Goal: Task Accomplishment & Management: Manage account settings

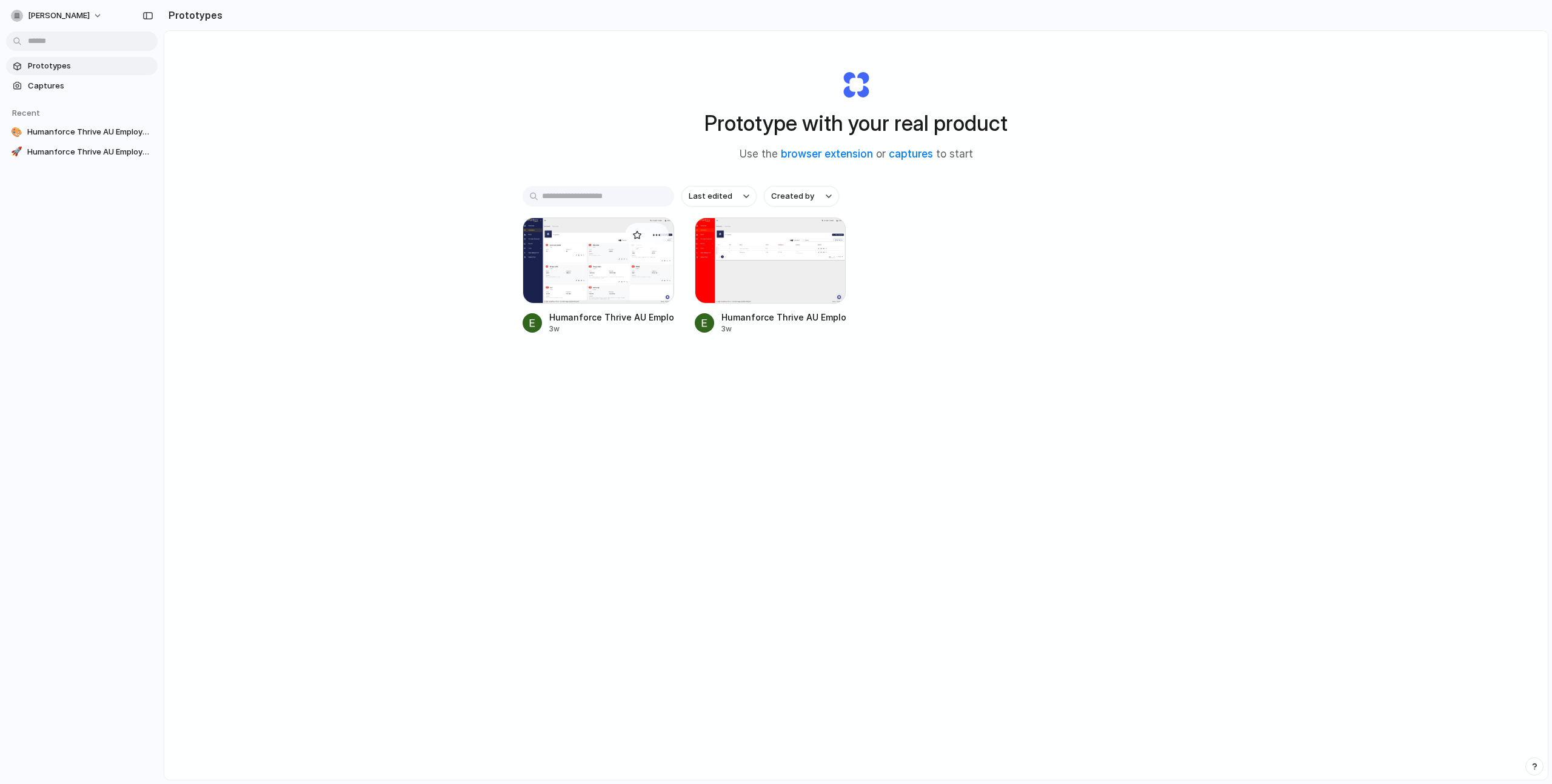
click at [608, 279] on div at bounding box center [599, 260] width 152 height 86
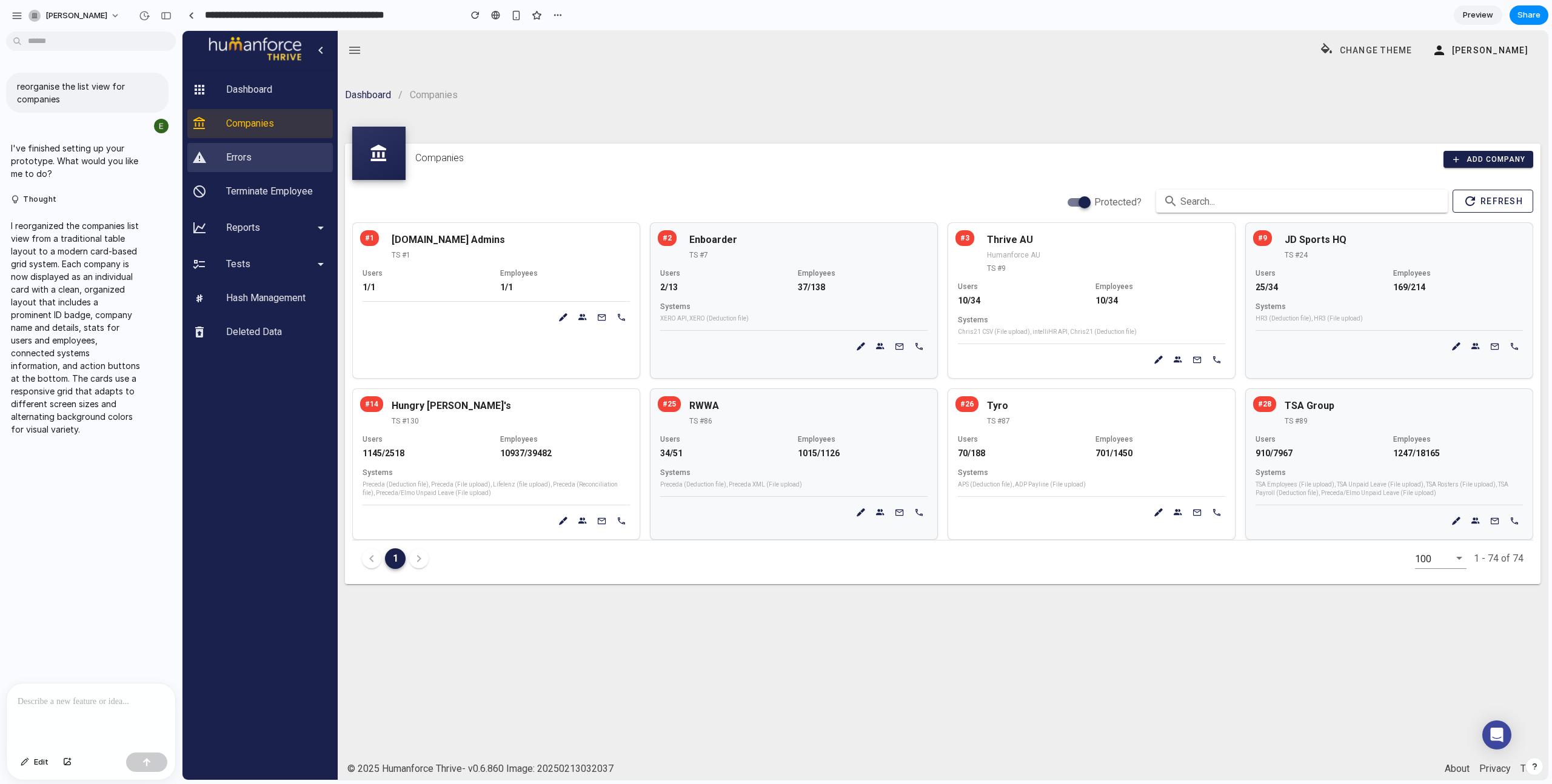
click at [250, 161] on div "Errors" at bounding box center [277, 158] width 102 height 12
click at [706, 484] on div "Preceda (Deduction file), Preceda XML (File upload)" at bounding box center [794, 485] width 268 height 9
click at [855, 508] on icon at bounding box center [861, 513] width 15 height 15
click at [512, 14] on div "button" at bounding box center [516, 15] width 10 height 10
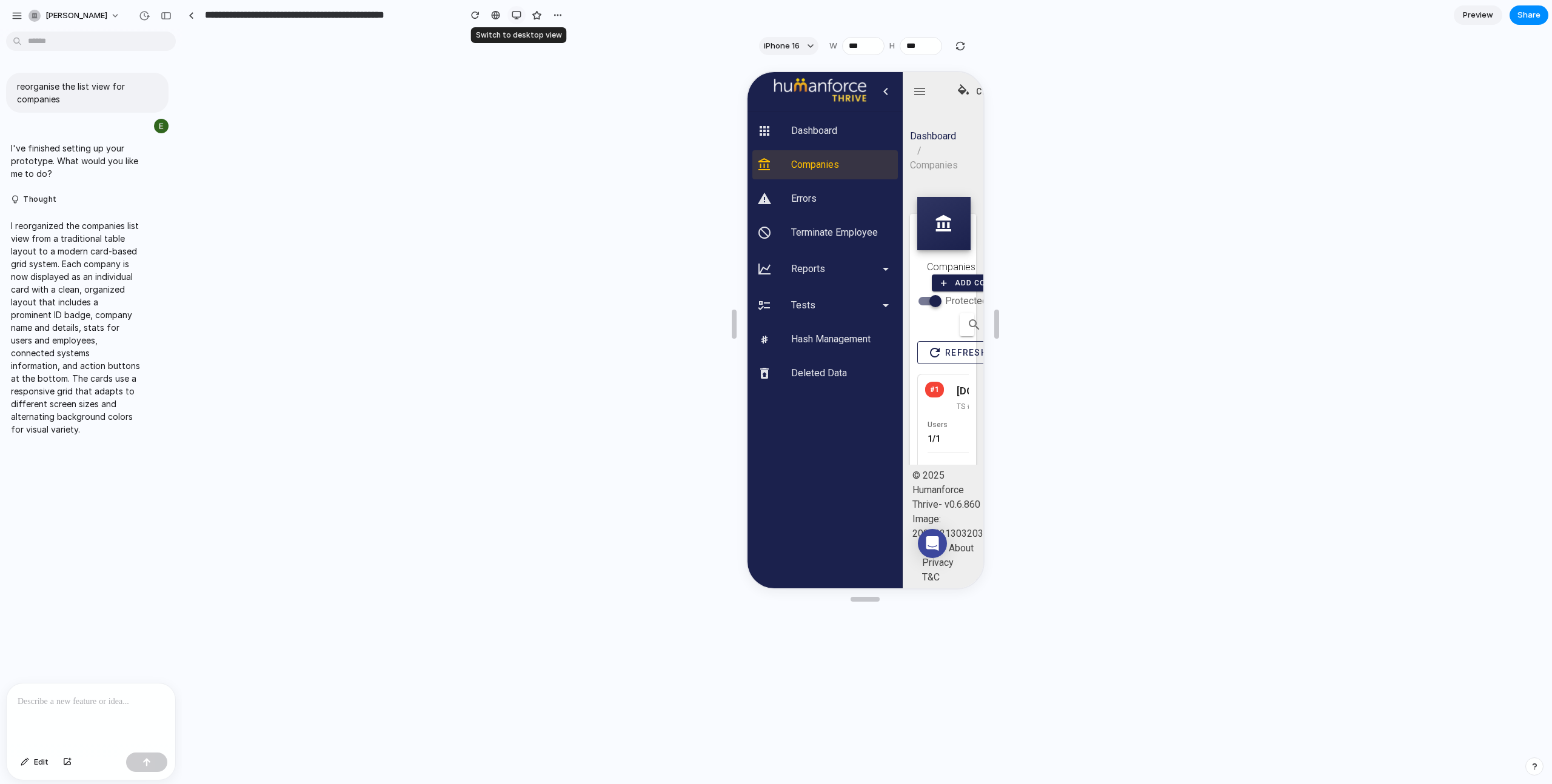
click at [514, 15] on div "button" at bounding box center [516, 15] width 10 height 10
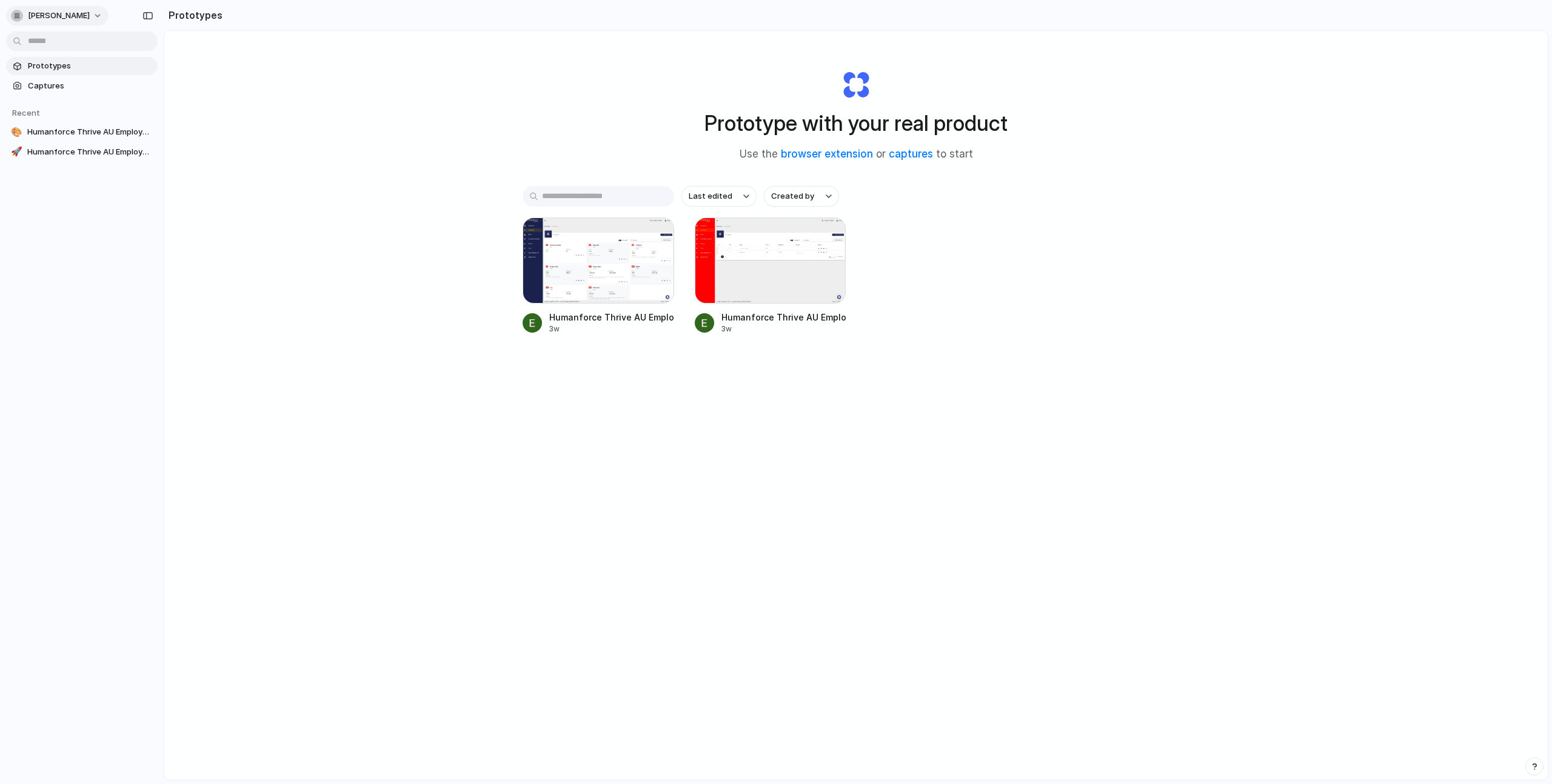
click at [86, 22] on div "[PERSON_NAME]" at bounding box center [60, 15] width 97 height 19
click at [63, 15] on span "[PERSON_NAME]" at bounding box center [59, 15] width 62 height 12
click at [63, 15] on div "Settings Invite members Change theme Sign out" at bounding box center [776, 392] width 1552 height 784
